Goal: Task Accomplishment & Management: Manage account settings

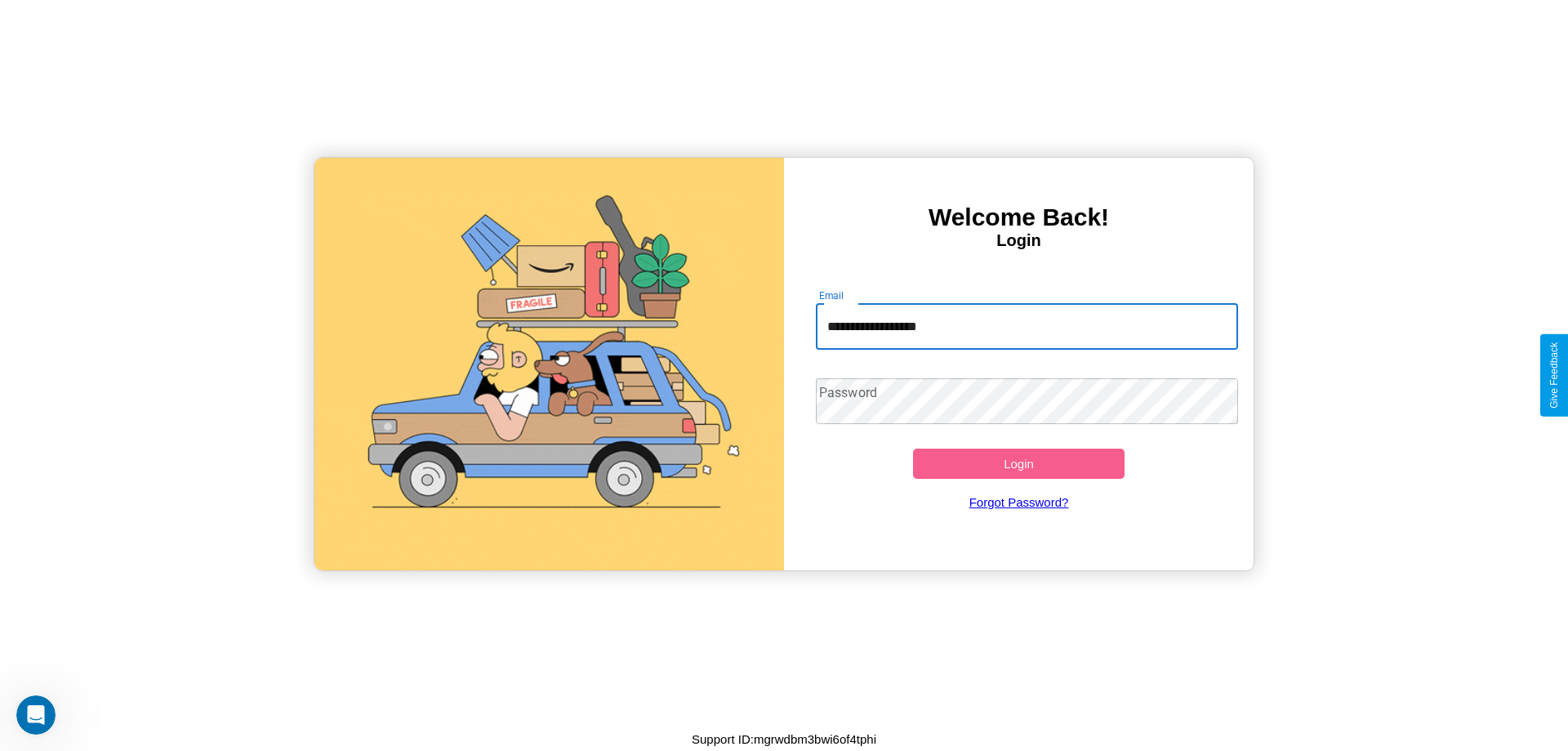
type input "**********"
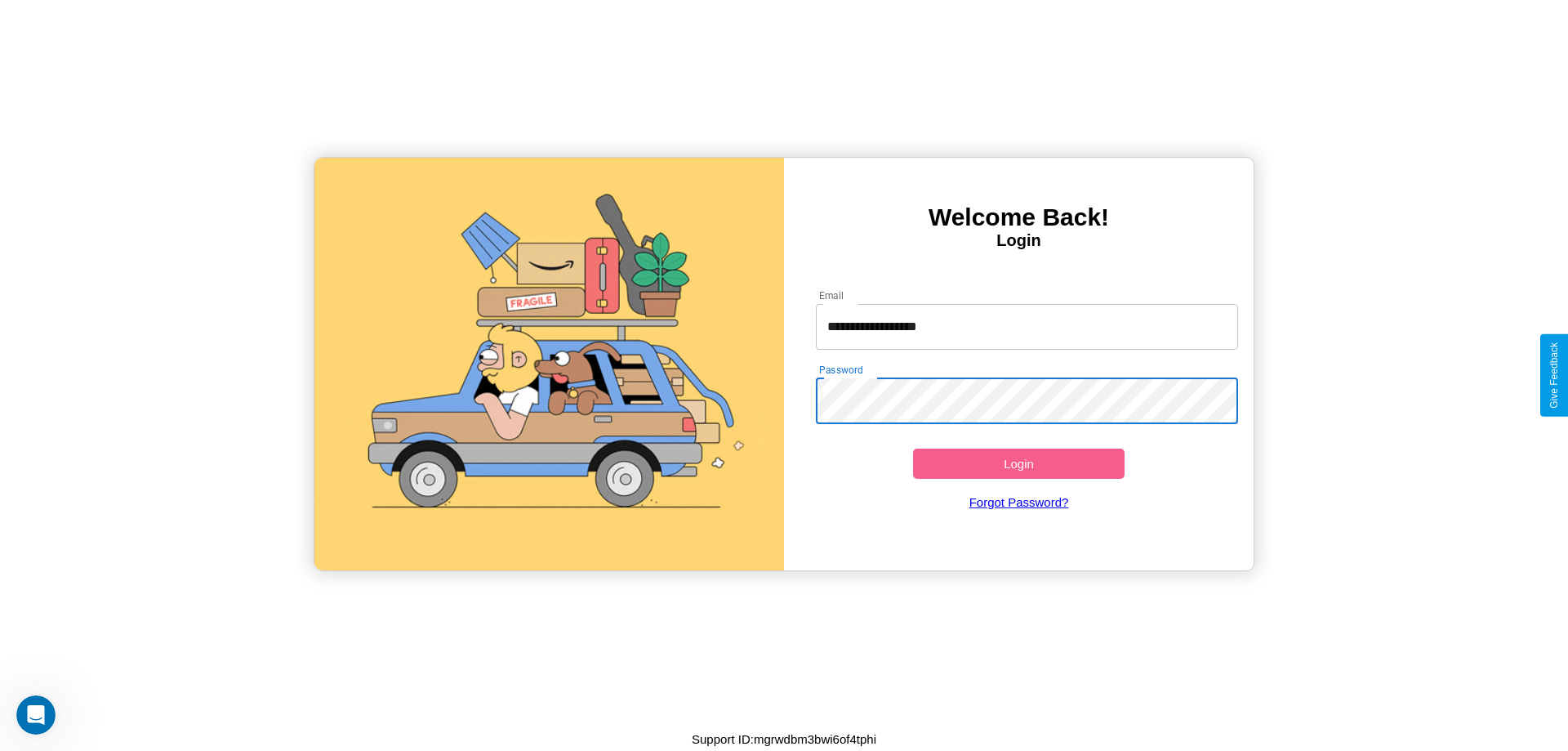
click at [1018, 463] on button "Login" at bounding box center [1019, 463] width 211 height 30
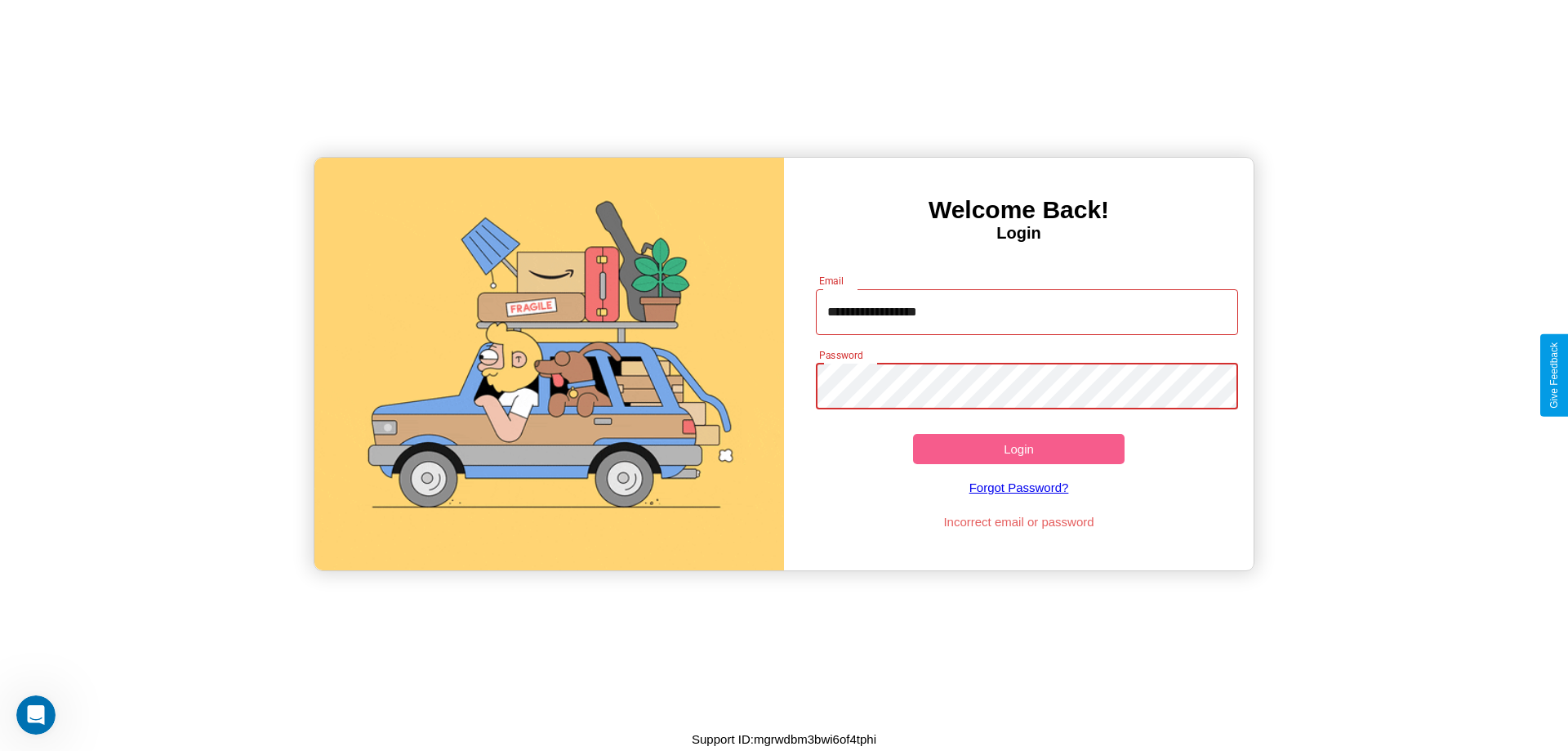
click at [1018, 449] on button "Login" at bounding box center [1019, 449] width 211 height 30
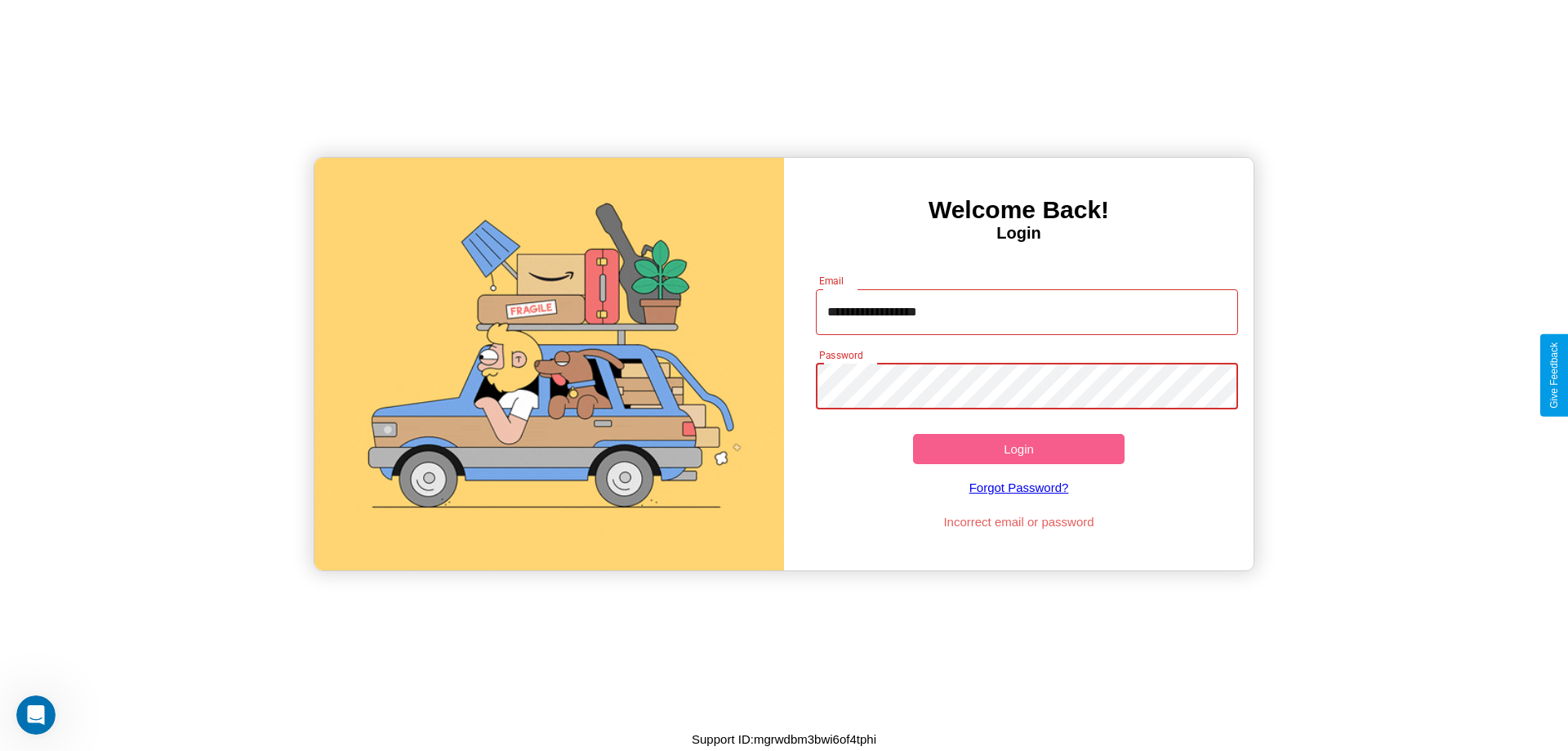
click at [1018, 449] on button "Login" at bounding box center [1019, 449] width 211 height 30
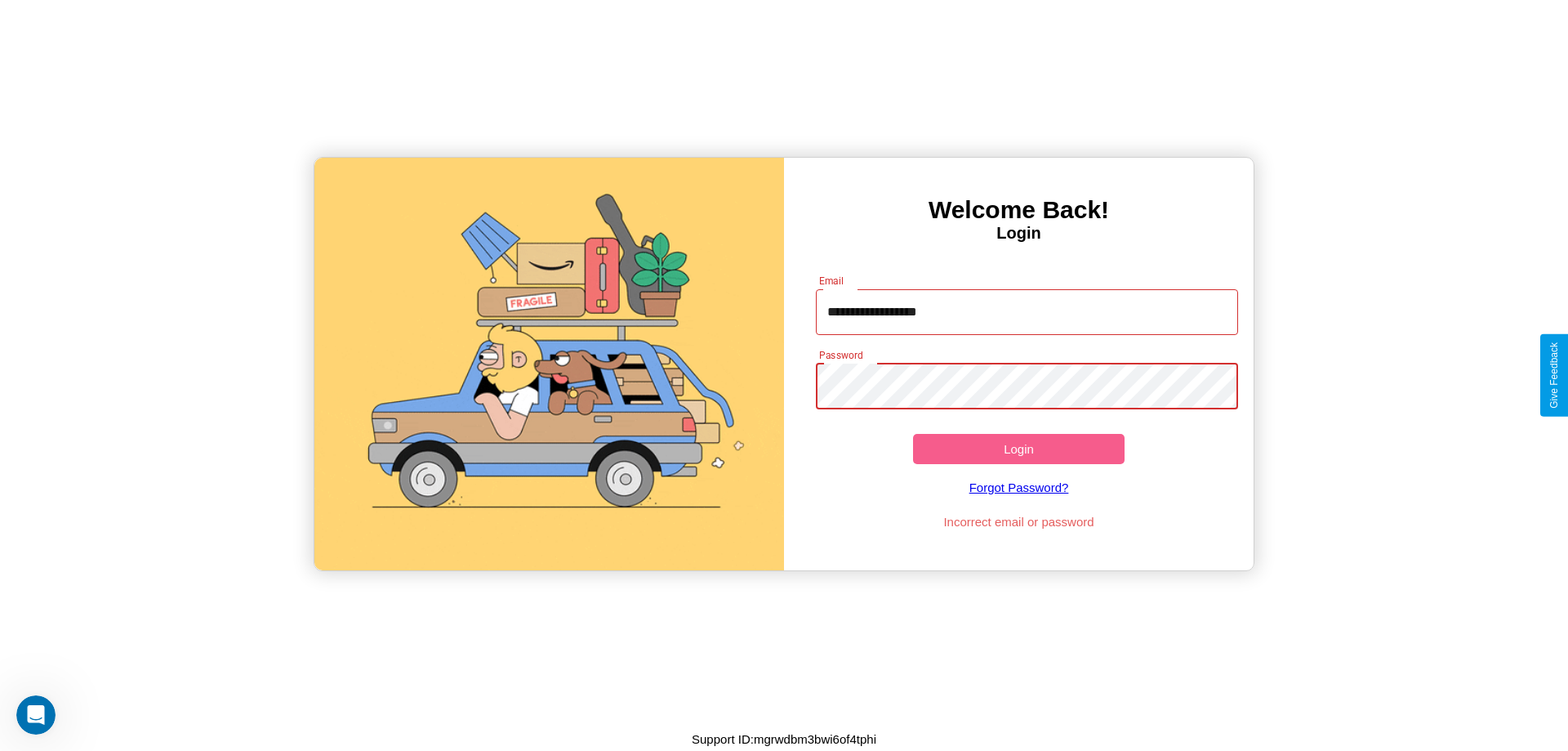
click at [1018, 449] on button "Login" at bounding box center [1019, 449] width 211 height 30
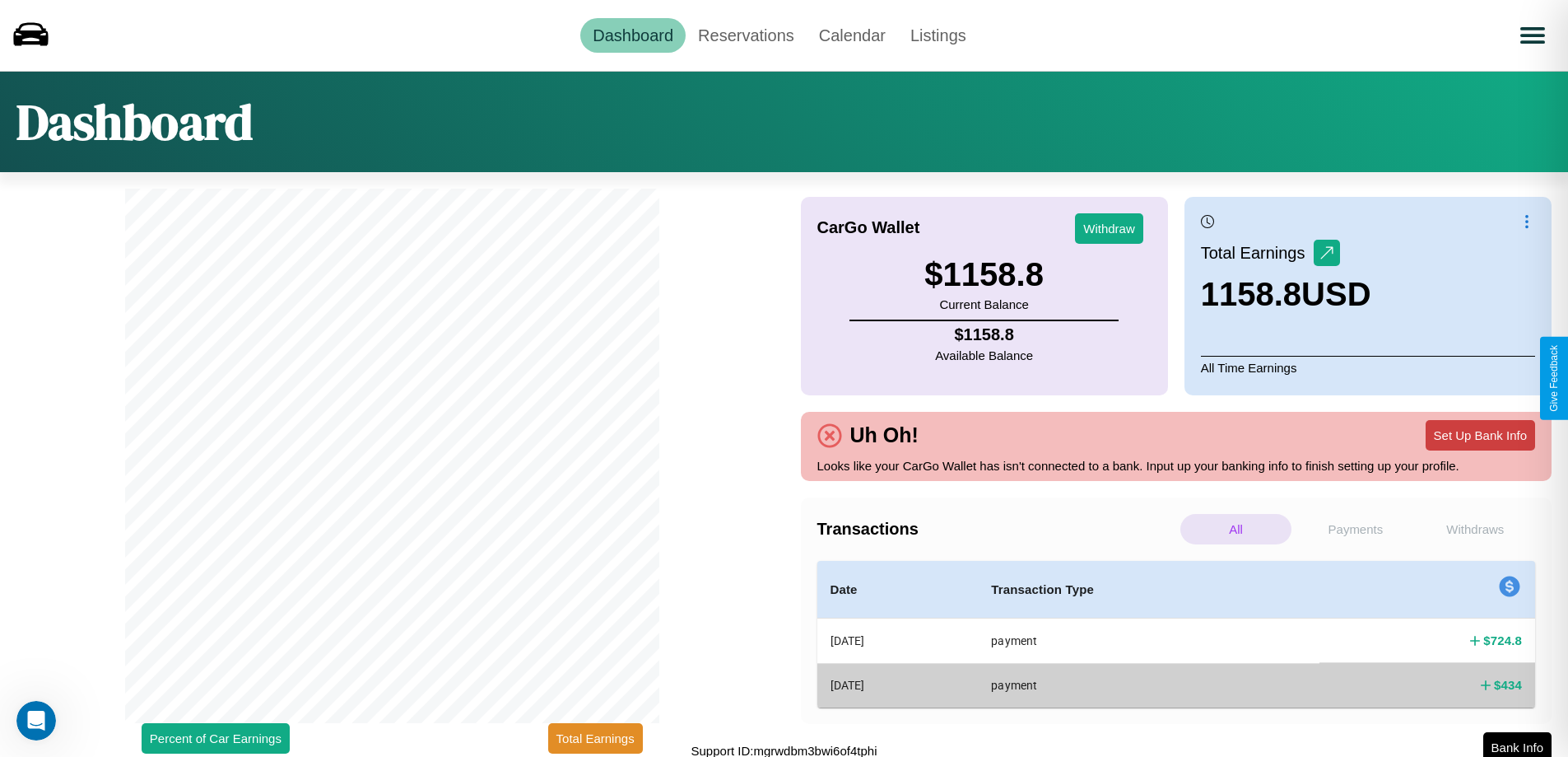
click at [1480, 435] on button "Set Up Bank Info" at bounding box center [1480, 435] width 109 height 30
